Goal: Task Accomplishment & Management: Manage account settings

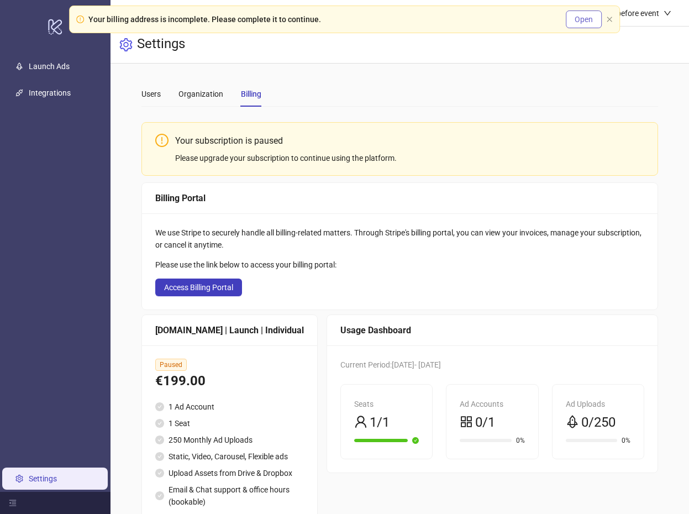
click at [578, 15] on span "Open" at bounding box center [583, 19] width 18 height 9
click at [608, 16] on icon "close" at bounding box center [609, 19] width 7 height 7
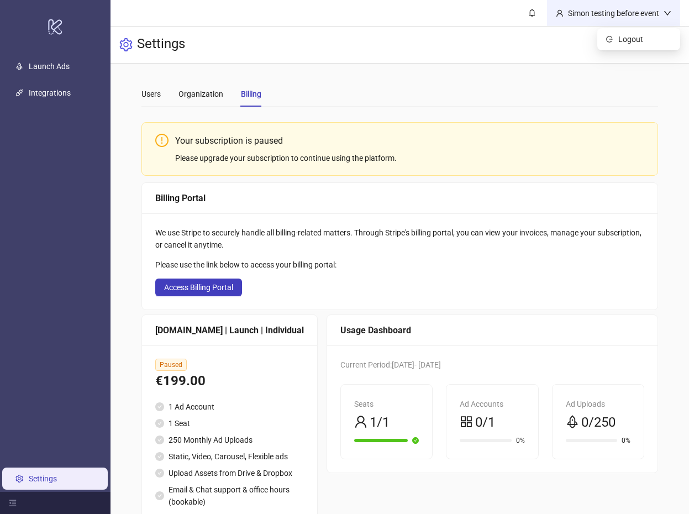
click at [639, 17] on div "Simon testing before event" at bounding box center [613, 13] width 100 height 12
click at [631, 41] on span "Logout" at bounding box center [644, 39] width 53 height 12
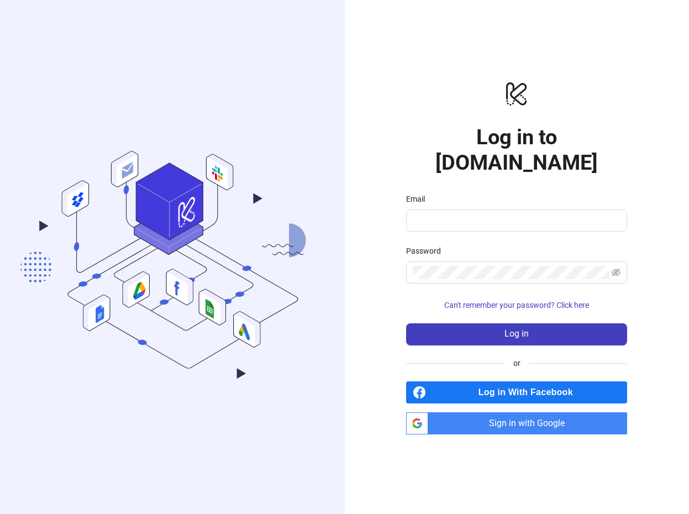
click at [525, 412] on span "Sign in with Google" at bounding box center [530, 423] width 194 height 22
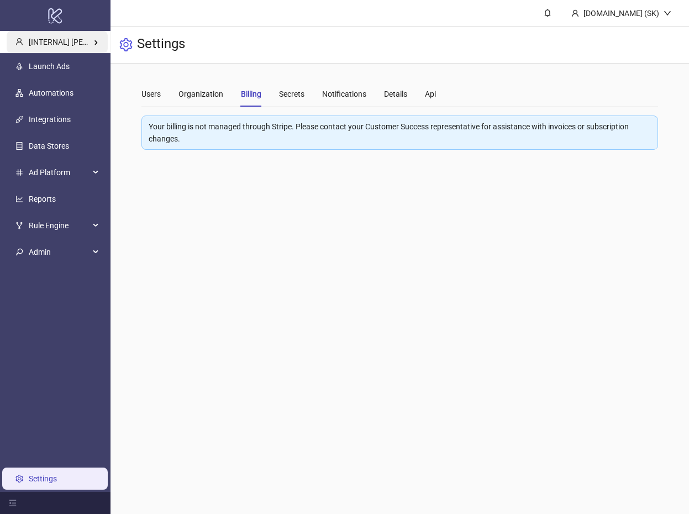
click at [84, 46] on span "[INTERNAL] Simon's Kitchn" at bounding box center [91, 42] width 125 height 9
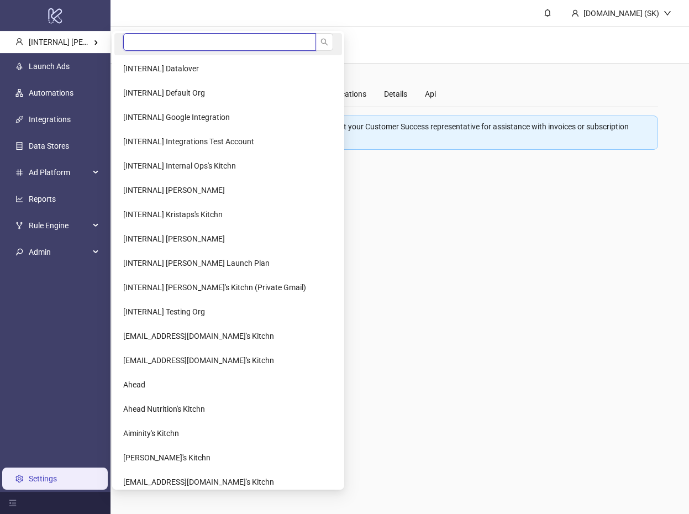
click at [155, 46] on input "search" at bounding box center [219, 42] width 193 height 18
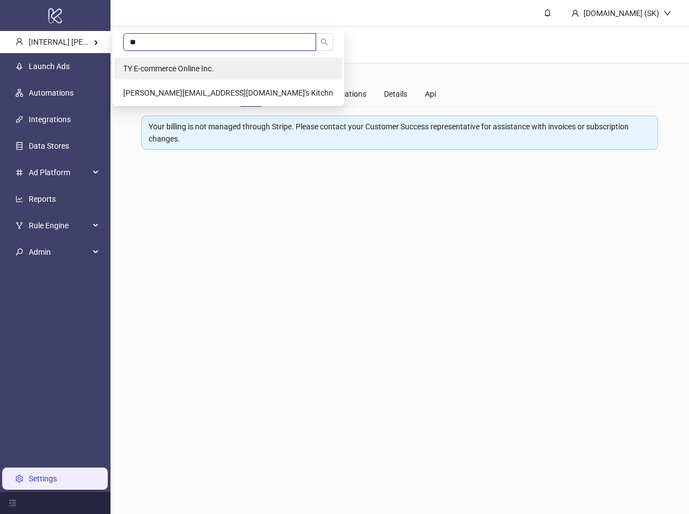
type input "**"
click at [179, 66] on span "TY E-commerce Online Inc." at bounding box center [168, 68] width 91 height 9
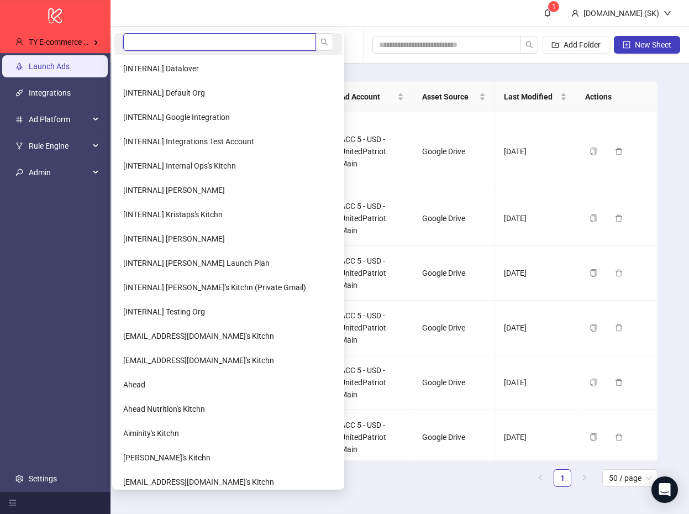
click at [137, 41] on input "search" at bounding box center [219, 42] width 193 height 18
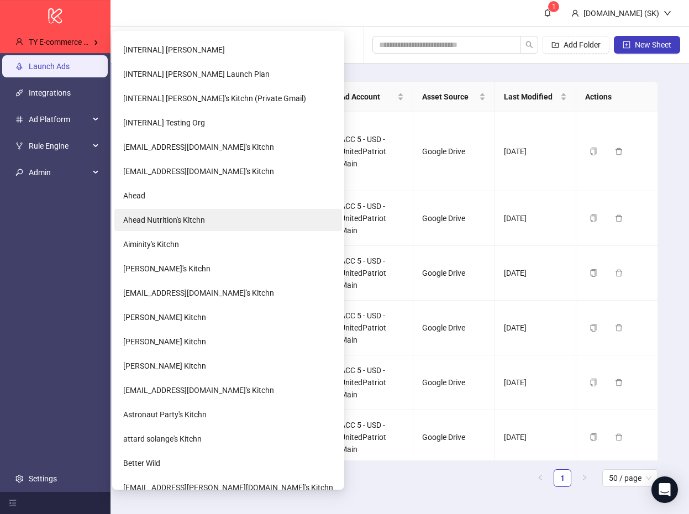
scroll to position [189, 0]
type input "**"
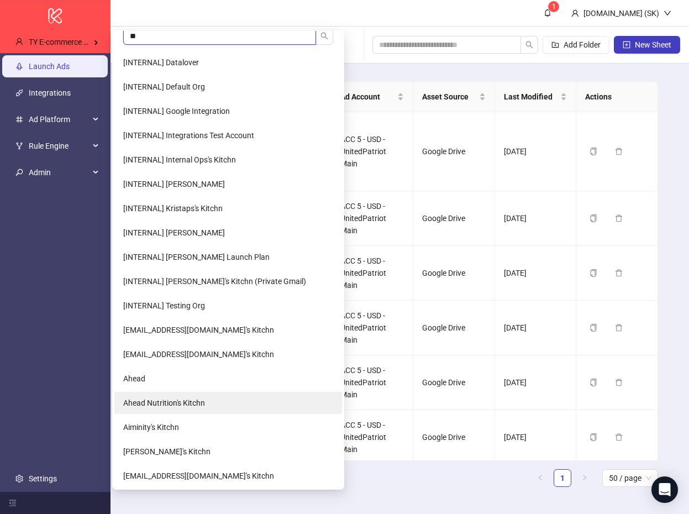
scroll to position [0, 0]
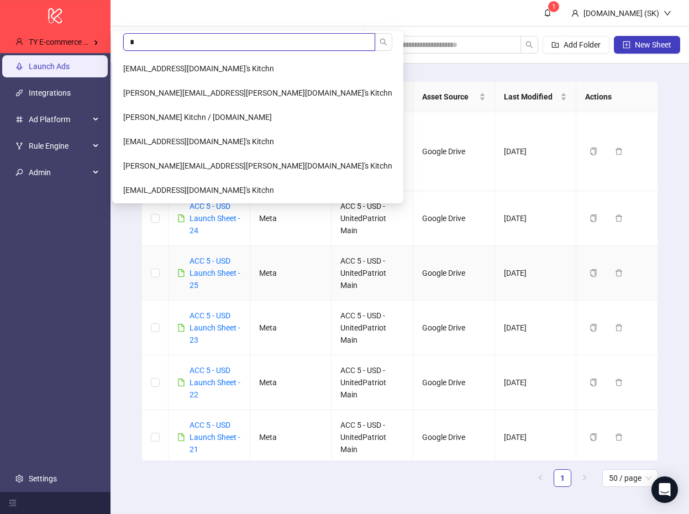
type input "**"
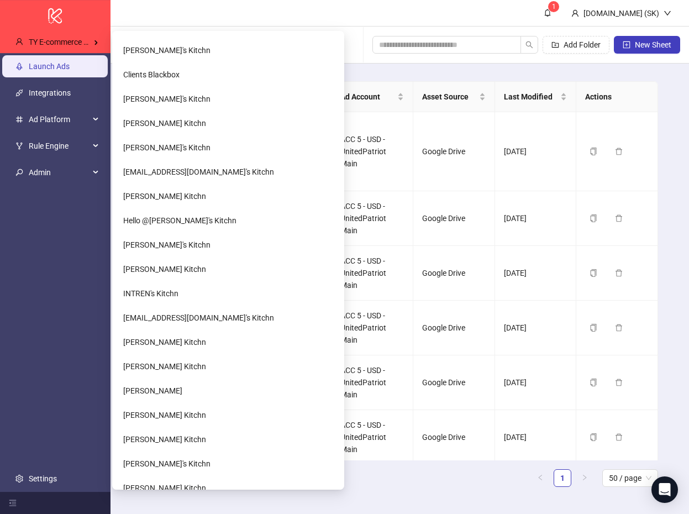
scroll to position [661, 0]
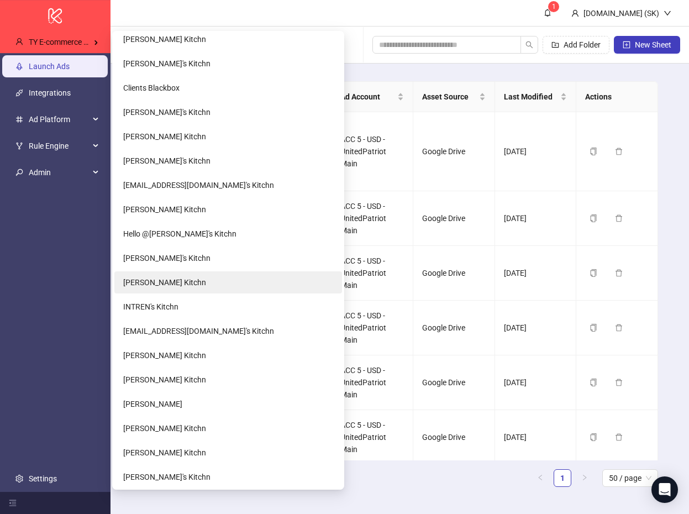
click at [159, 282] on span "[PERSON_NAME] Kitchn" at bounding box center [164, 282] width 83 height 9
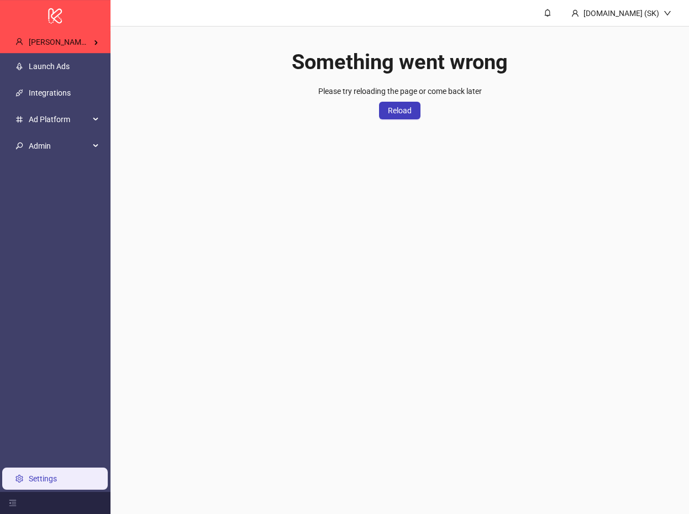
click at [462, 167] on main "Kitchn.io (SK) Something went wrong Please try reloading the page or come back …" at bounding box center [399, 257] width 578 height 514
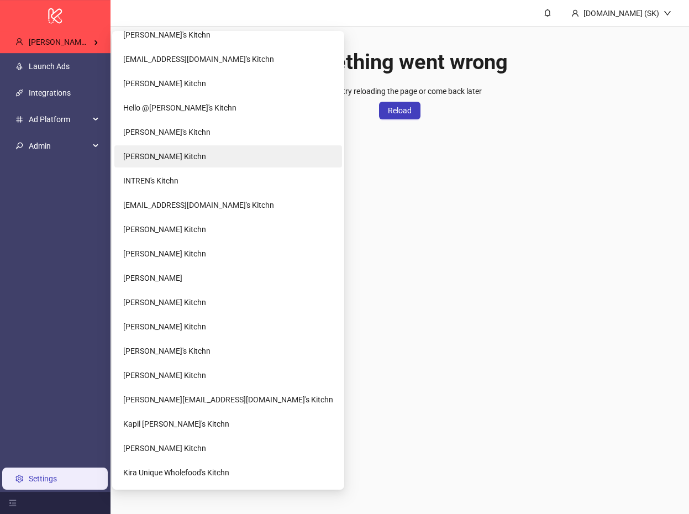
scroll to position [826, 0]
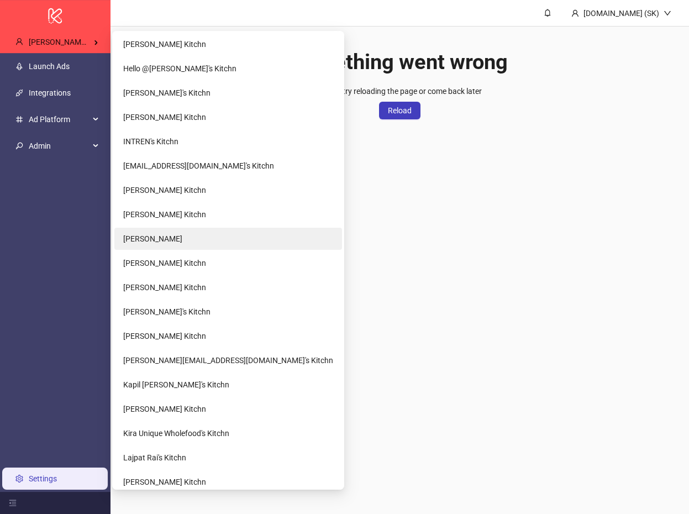
click at [198, 241] on li "Jalen Campbell" at bounding box center [228, 239] width 228 height 22
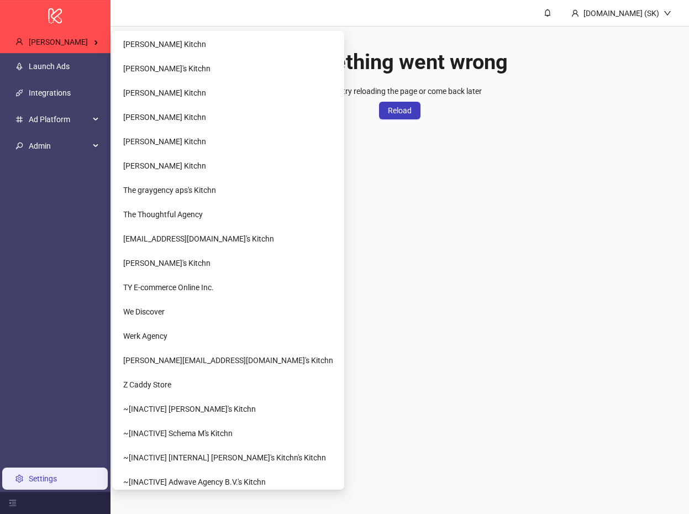
scroll to position [1568, 0]
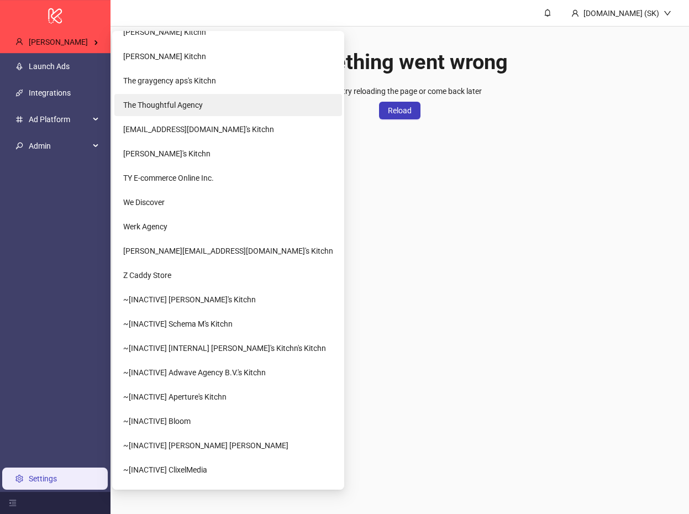
click at [201, 105] on span "The Thoughtful Agency" at bounding box center [163, 105] width 80 height 9
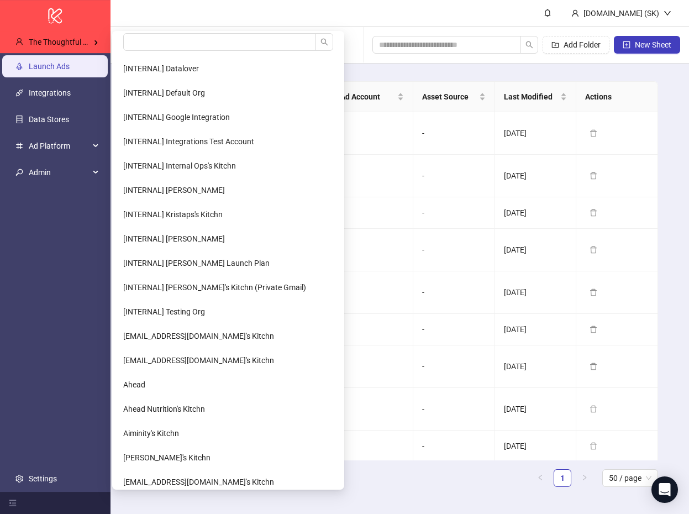
scroll to position [204, 0]
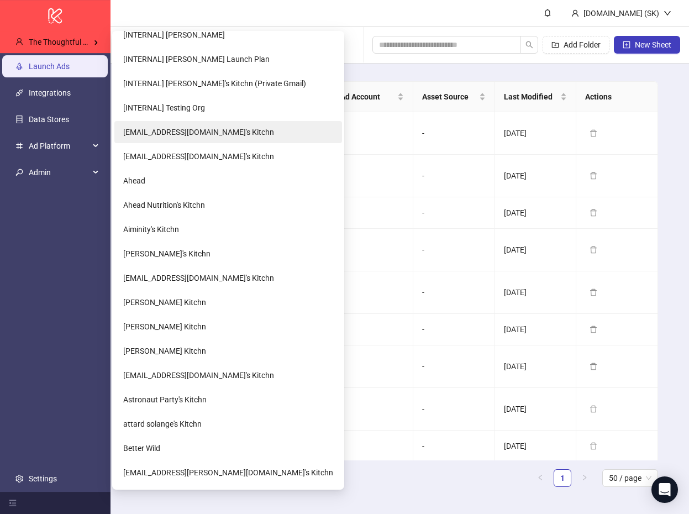
click at [202, 134] on span "[EMAIL_ADDRESS][DOMAIN_NAME]'s Kitchn" at bounding box center [198, 132] width 151 height 9
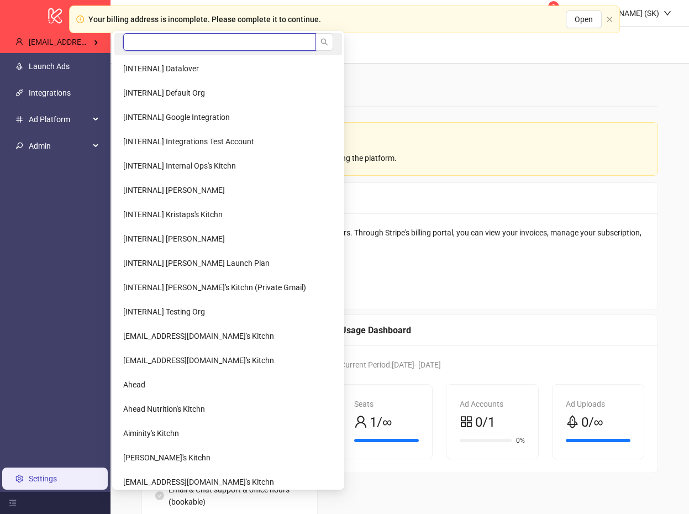
click at [156, 48] on input "search" at bounding box center [219, 42] width 193 height 18
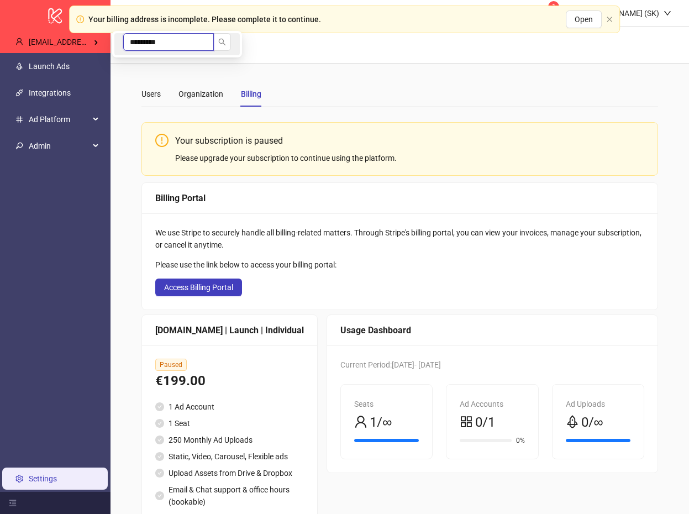
click at [141, 42] on input "*********" at bounding box center [168, 42] width 91 height 18
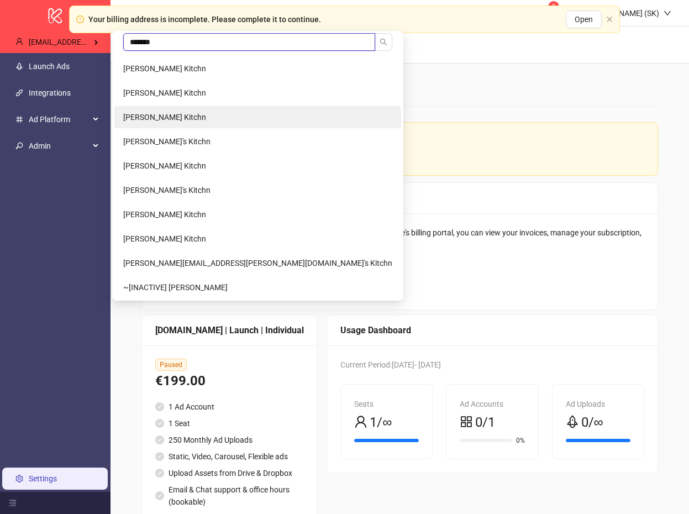
type input "*******"
click at [197, 116] on span "Ryan Givargis Kaldani's Kitchn" at bounding box center [164, 117] width 83 height 9
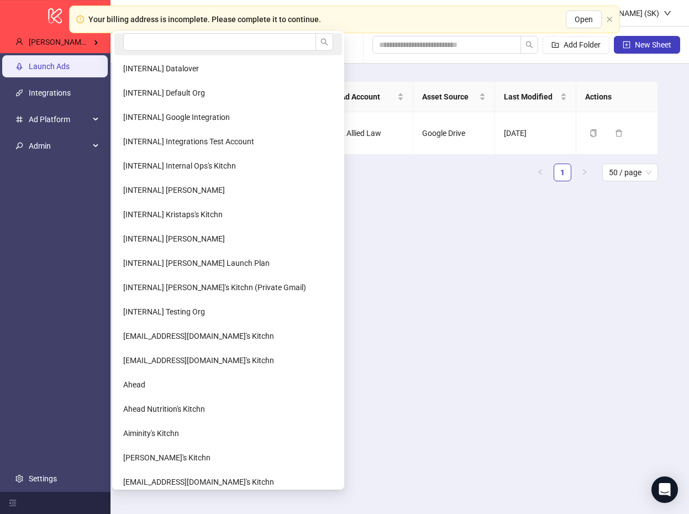
click at [143, 52] on li at bounding box center [228, 44] width 228 height 22
click at [143, 34] on input "search" at bounding box center [219, 42] width 193 height 18
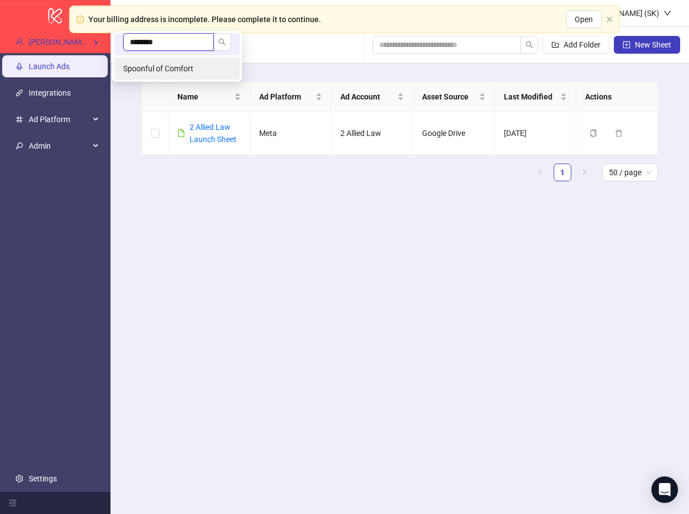
type input "********"
click at [155, 73] on li "Spoonful of Comfort" at bounding box center [176, 68] width 125 height 22
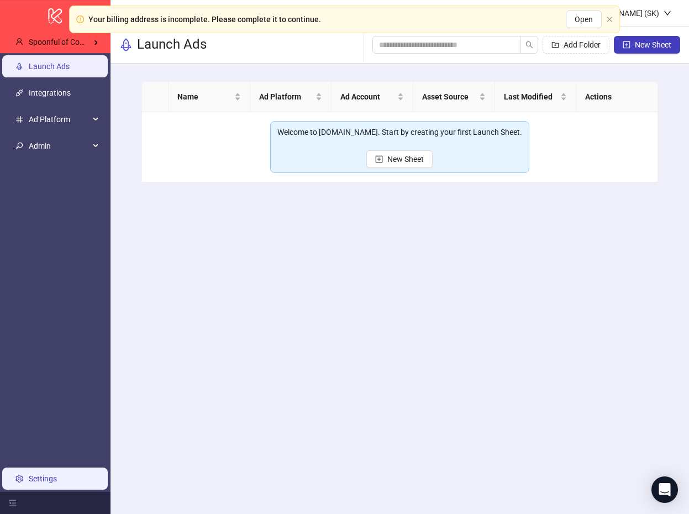
click at [56, 475] on link "Settings" at bounding box center [43, 478] width 28 height 9
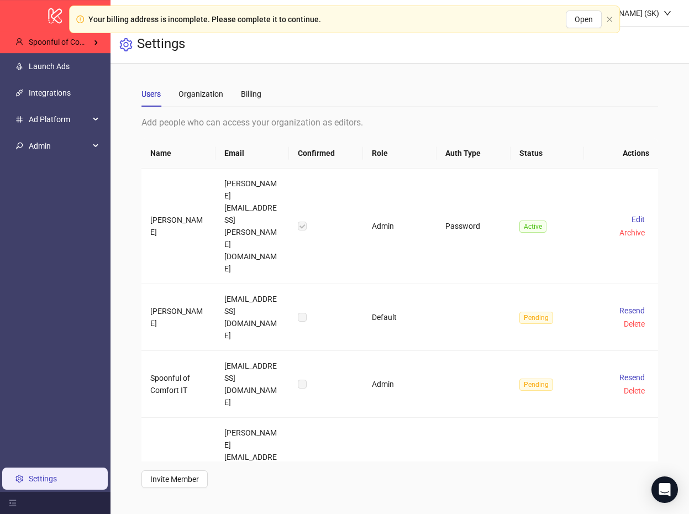
click at [268, 88] on div "Users Organization Billing" at bounding box center [399, 93] width 516 height 25
click at [261, 88] on div "Billing" at bounding box center [251, 94] width 20 height 12
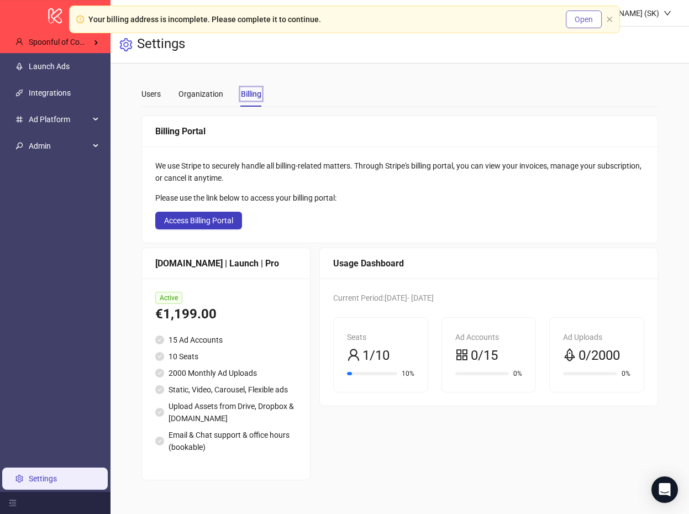
click at [582, 12] on button "Open" at bounding box center [584, 19] width 36 height 18
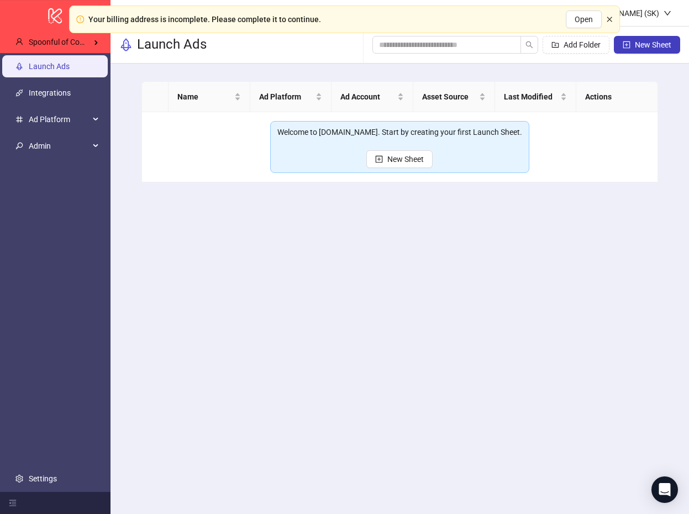
click at [607, 19] on icon "close" at bounding box center [609, 19] width 7 height 7
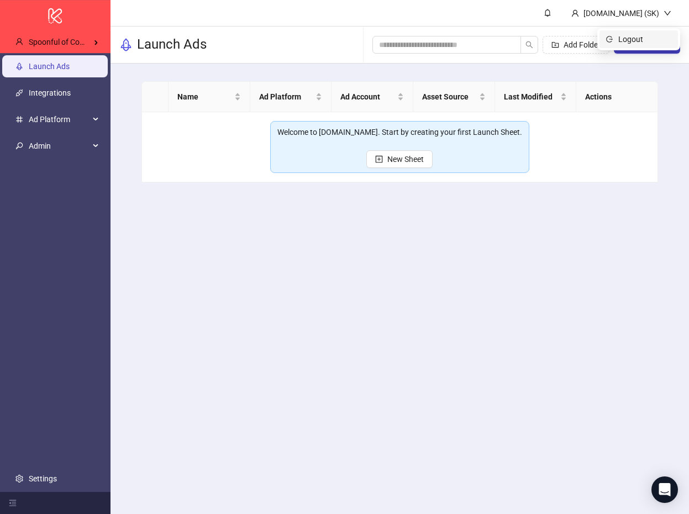
click at [632, 38] on span "Logout" at bounding box center [644, 39] width 53 height 12
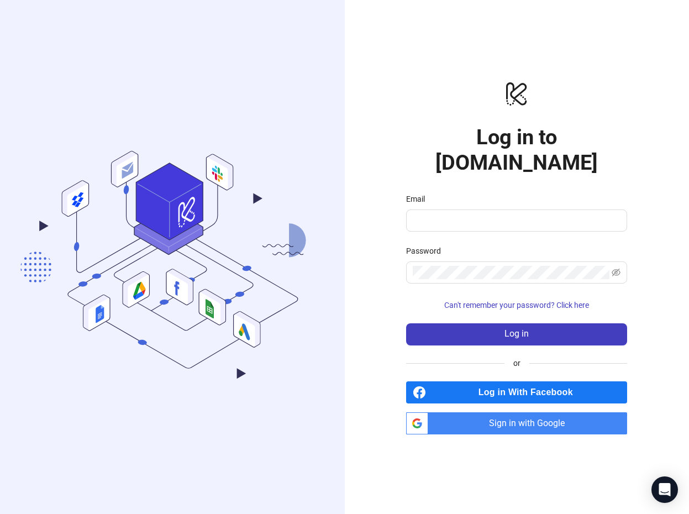
click at [388, 245] on div "logo/logo-mobile Log in to Kitchn.io Email Password Can't remember your passwor…" at bounding box center [517, 257] width 345 height 514
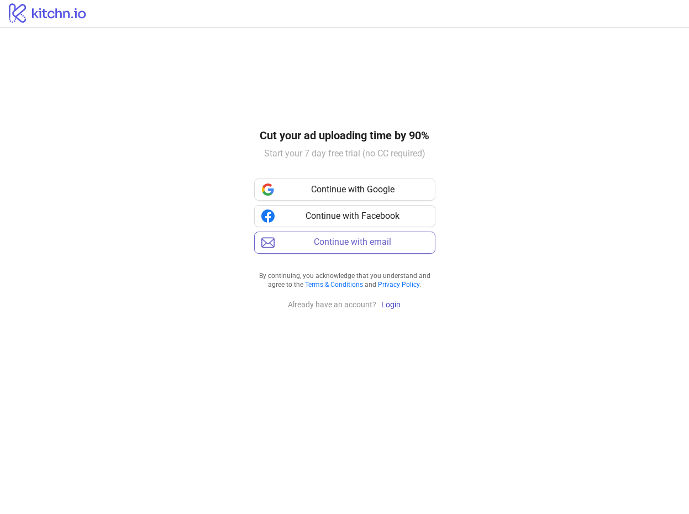
click at [367, 247] on button "Continue with email" at bounding box center [344, 242] width 181 height 22
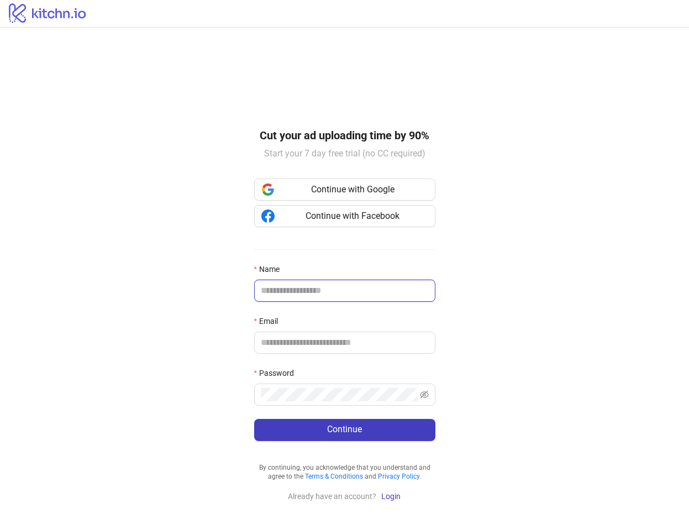
click at [301, 288] on input "Name" at bounding box center [344, 290] width 166 height 13
type input "**********"
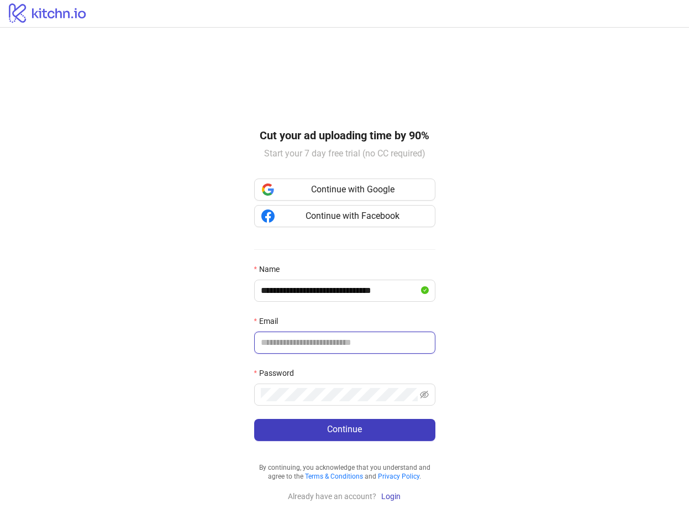
click at [280, 338] on input "Email" at bounding box center [344, 342] width 166 height 13
type input "**********"
click at [297, 387] on span at bounding box center [344, 394] width 181 height 22
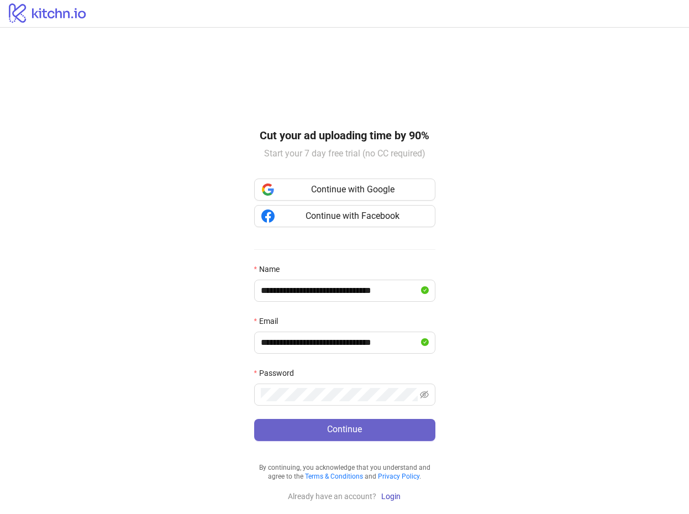
click at [334, 425] on span "Continue" at bounding box center [344, 429] width 35 height 10
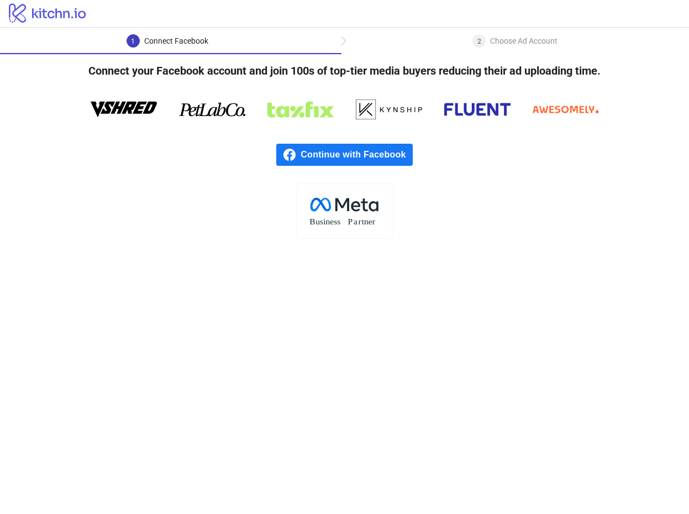
click at [374, 138] on div "Continue with Facebook" at bounding box center [344, 154] width 689 height 57
click at [367, 147] on span "Continue with Facebook" at bounding box center [357, 155] width 112 height 22
